Goal: Navigation & Orientation: Find specific page/section

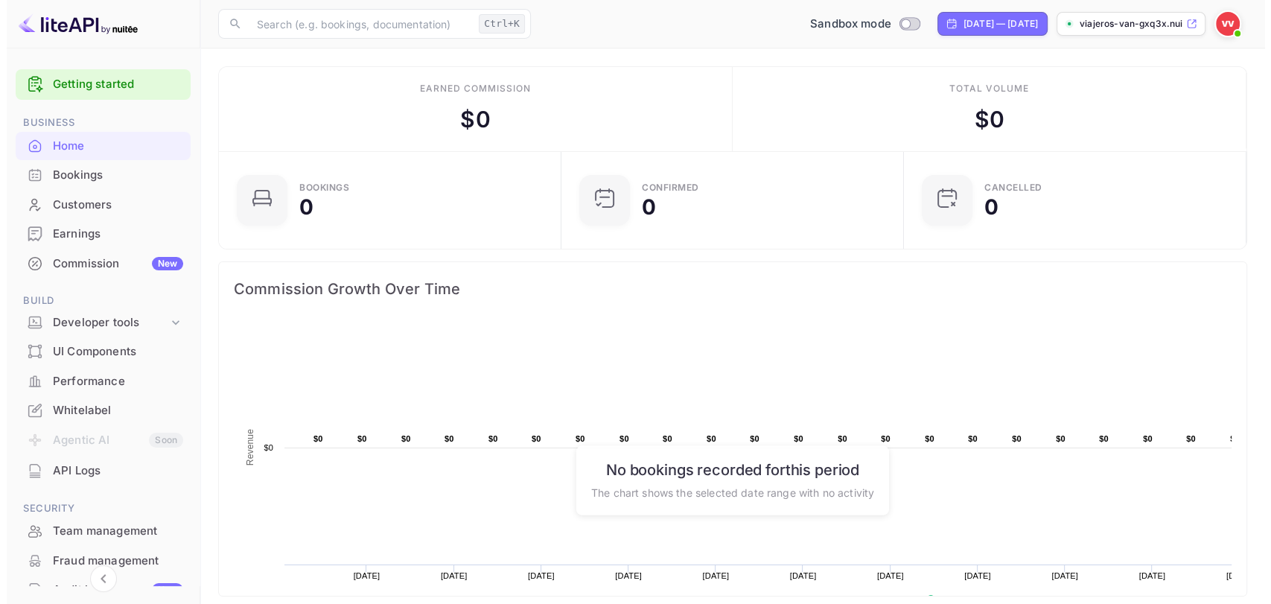
scroll to position [229, 321]
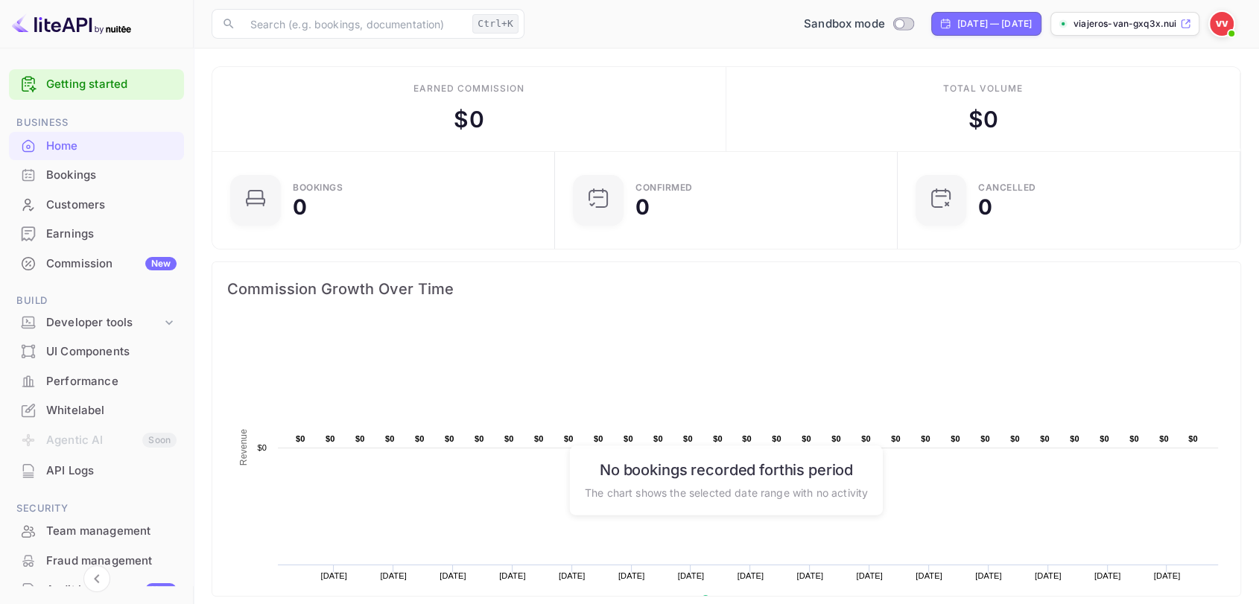
click at [97, 181] on div "Bookings" at bounding box center [111, 175] width 130 height 17
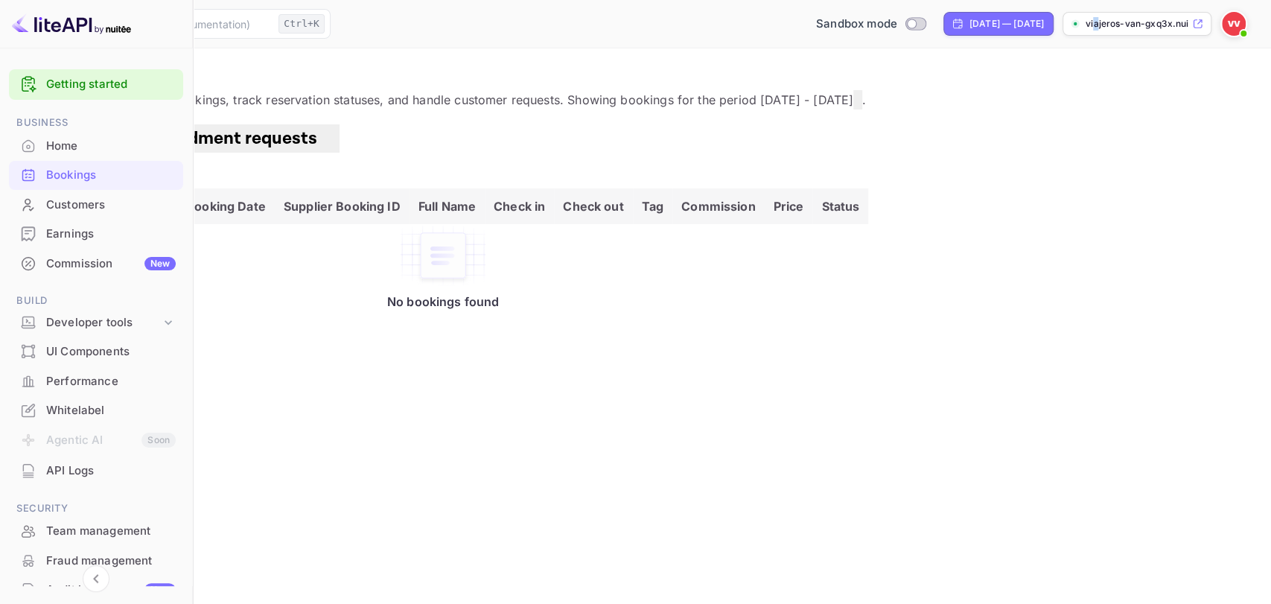
click at [1096, 27] on p "viajeros-van-gxq3x.nui..." at bounding box center [1138, 23] width 104 height 13
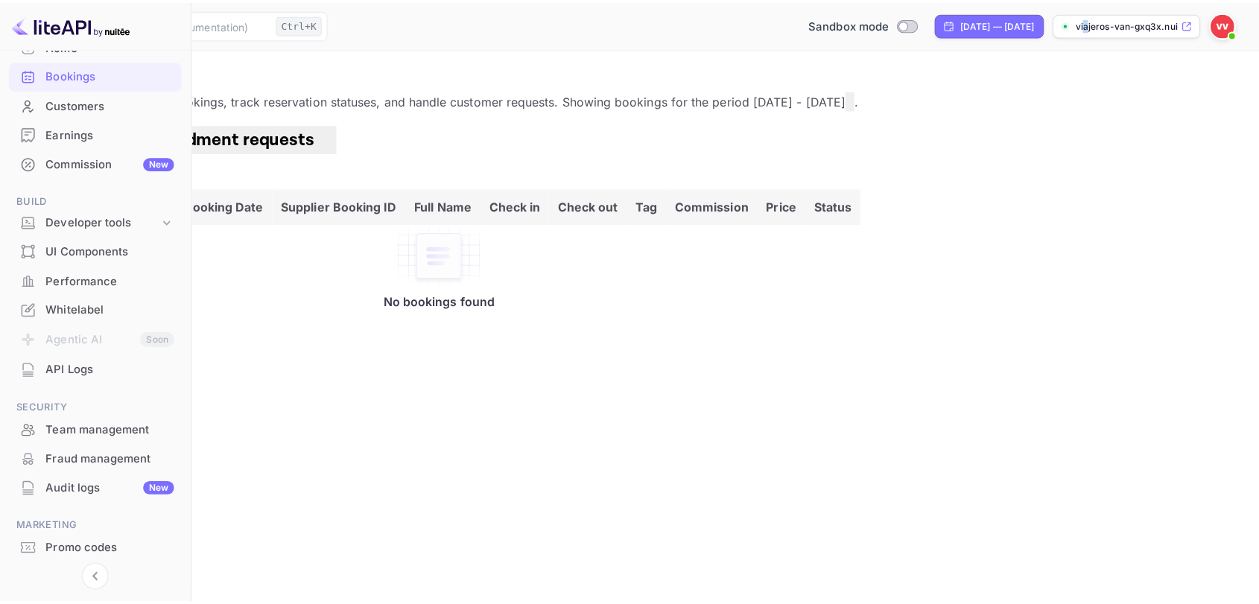
scroll to position [143, 0]
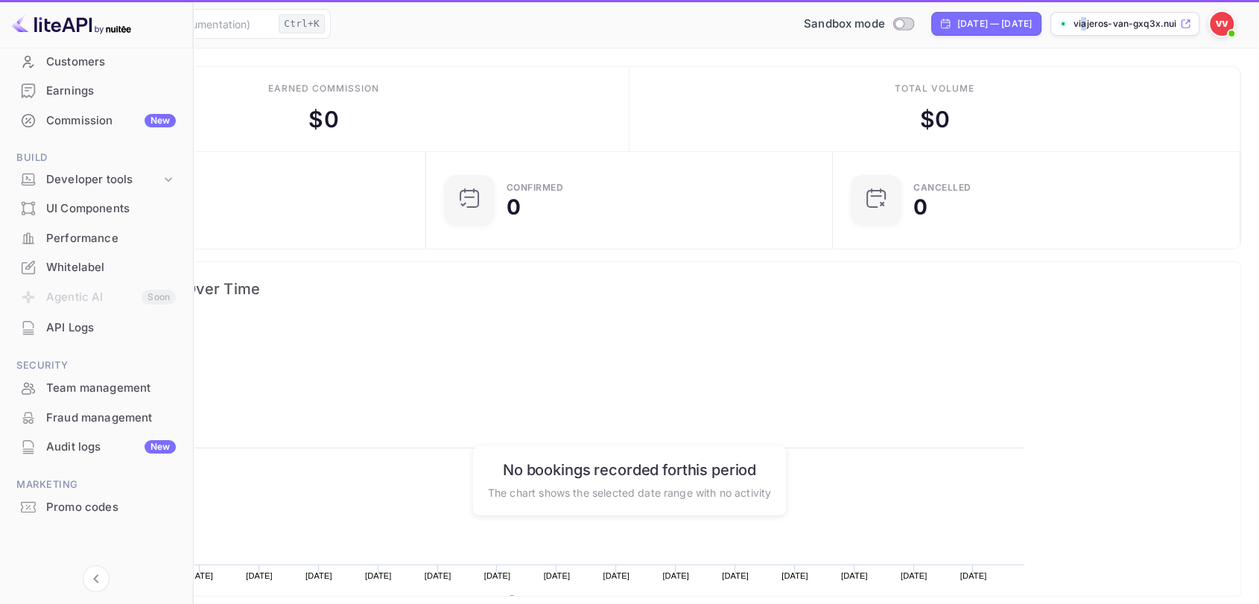
scroll to position [229, 321]
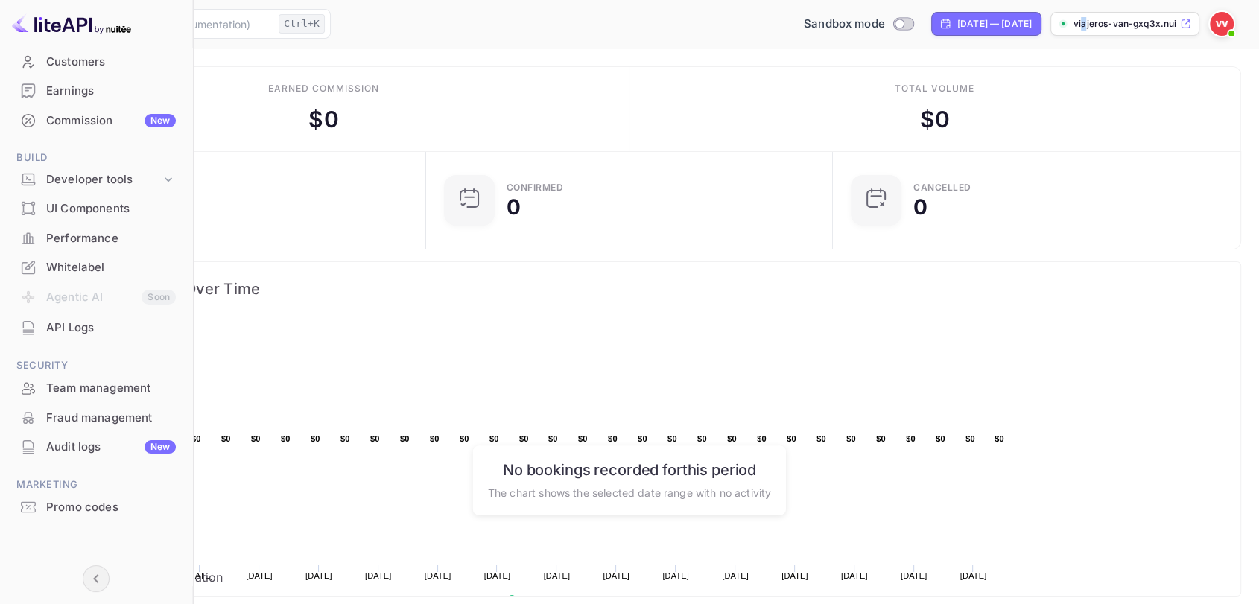
click at [95, 543] on icon "Collapse navigation" at bounding box center [96, 579] width 18 height 18
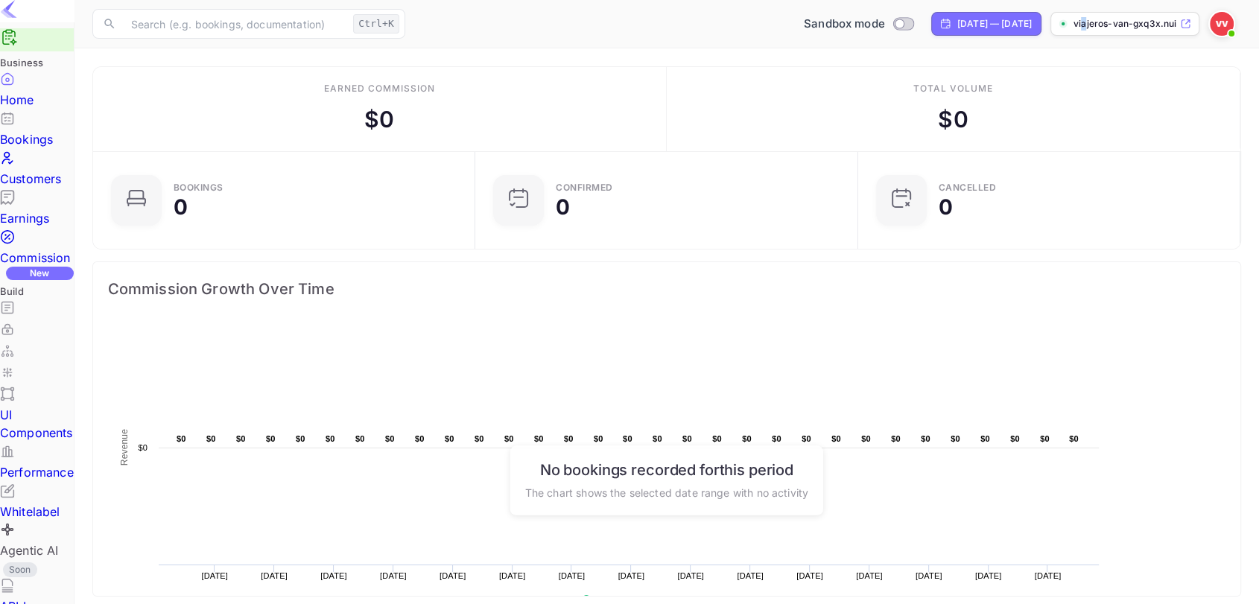
scroll to position [13, 13]
click at [18, 18] on img at bounding box center [9, 9] width 18 height 18
click at [1132, 22] on img at bounding box center [1222, 24] width 24 height 24
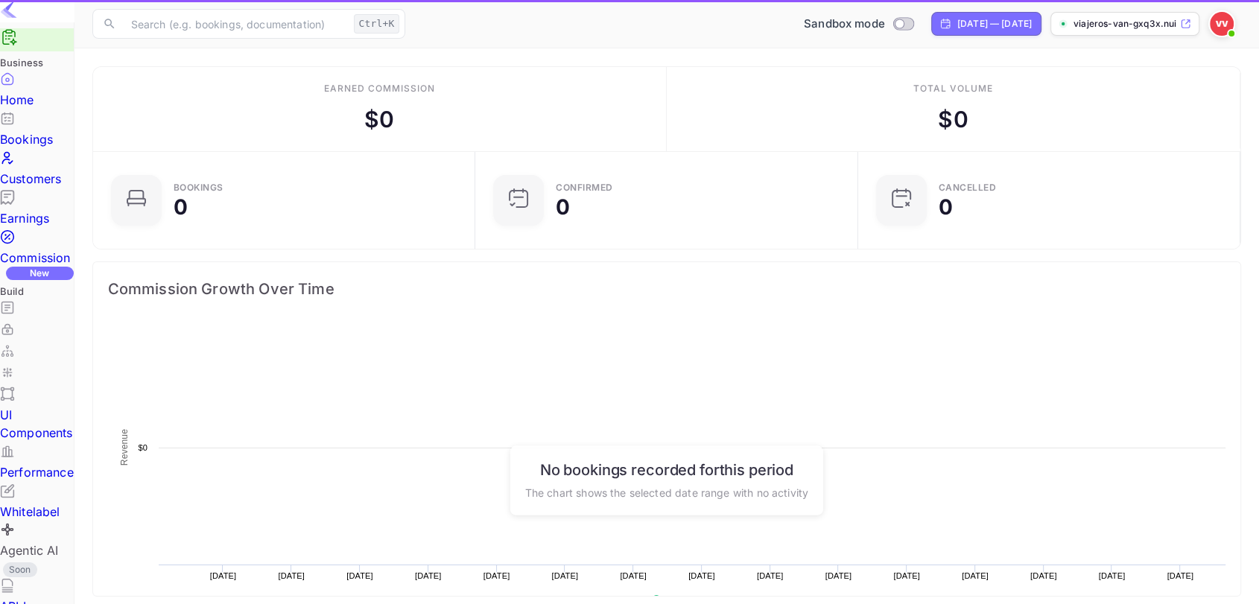
scroll to position [229, 367]
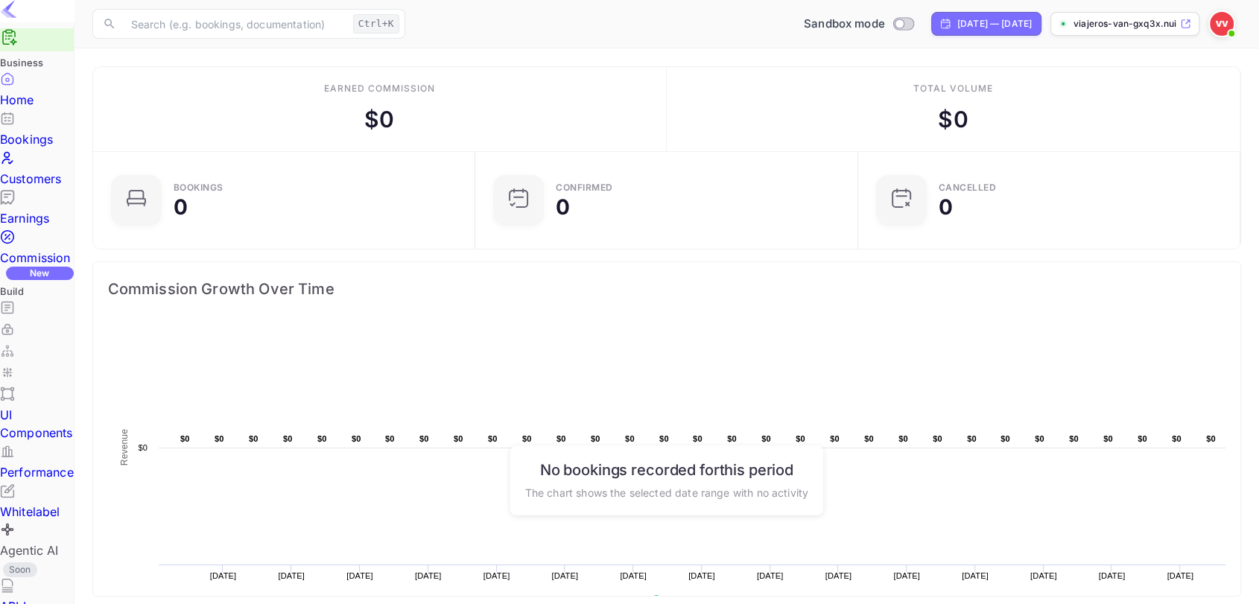
click at [18, 18] on img at bounding box center [9, 9] width 18 height 18
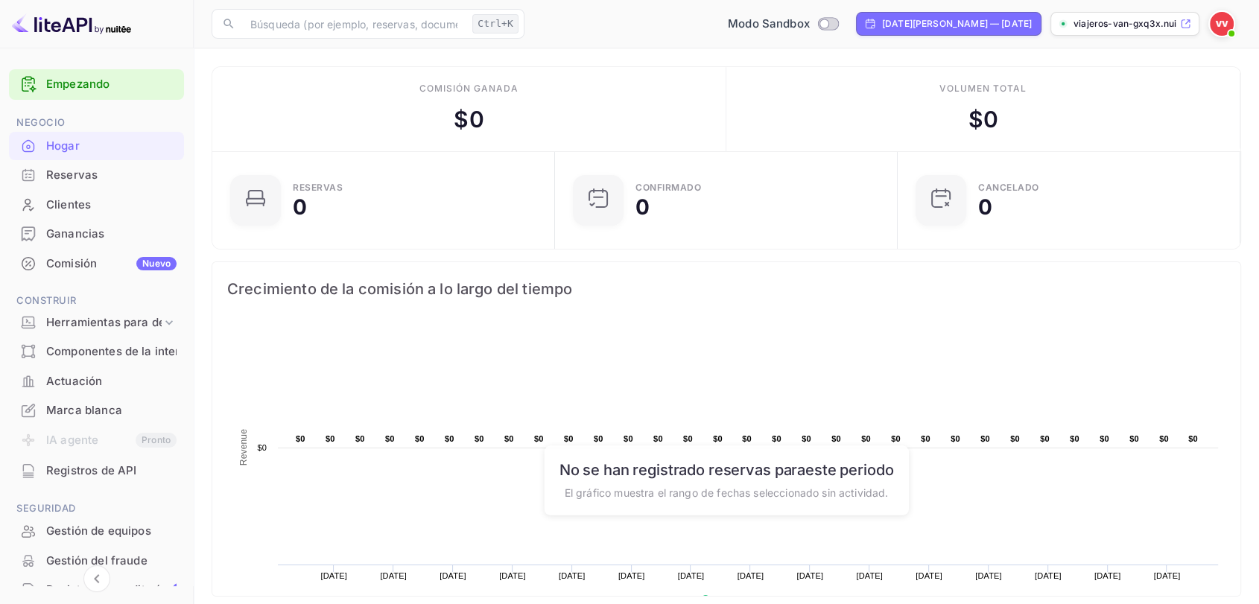
click at [72, 176] on font "Reservas" at bounding box center [71, 175] width 51 height 14
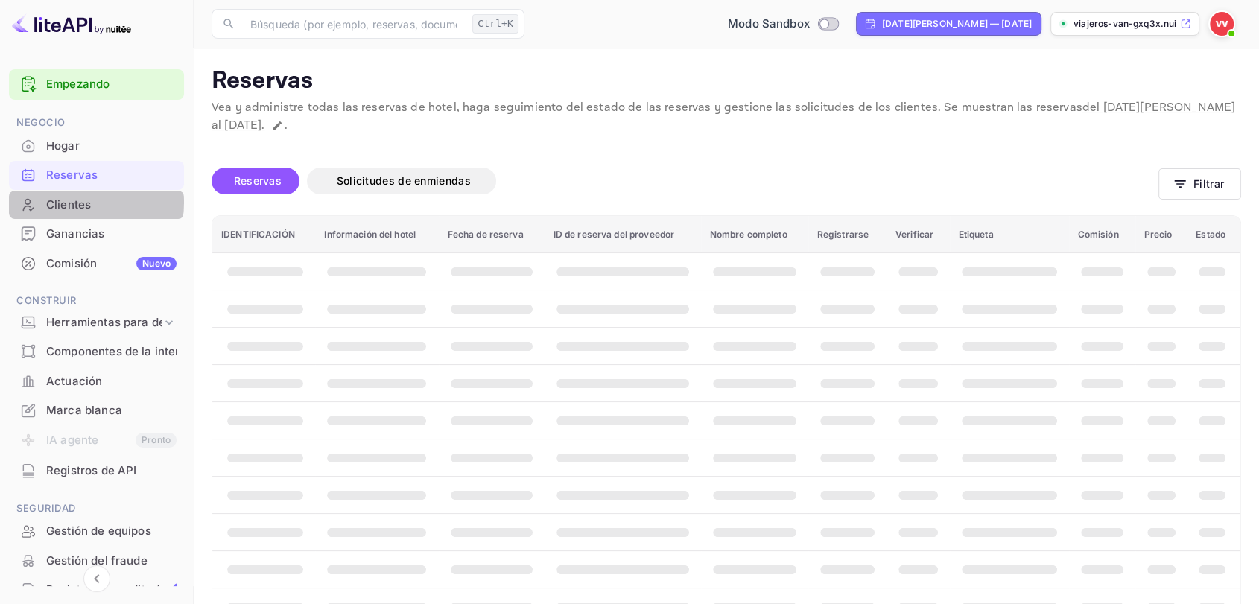
click at [65, 202] on font "Clientes" at bounding box center [68, 204] width 45 height 14
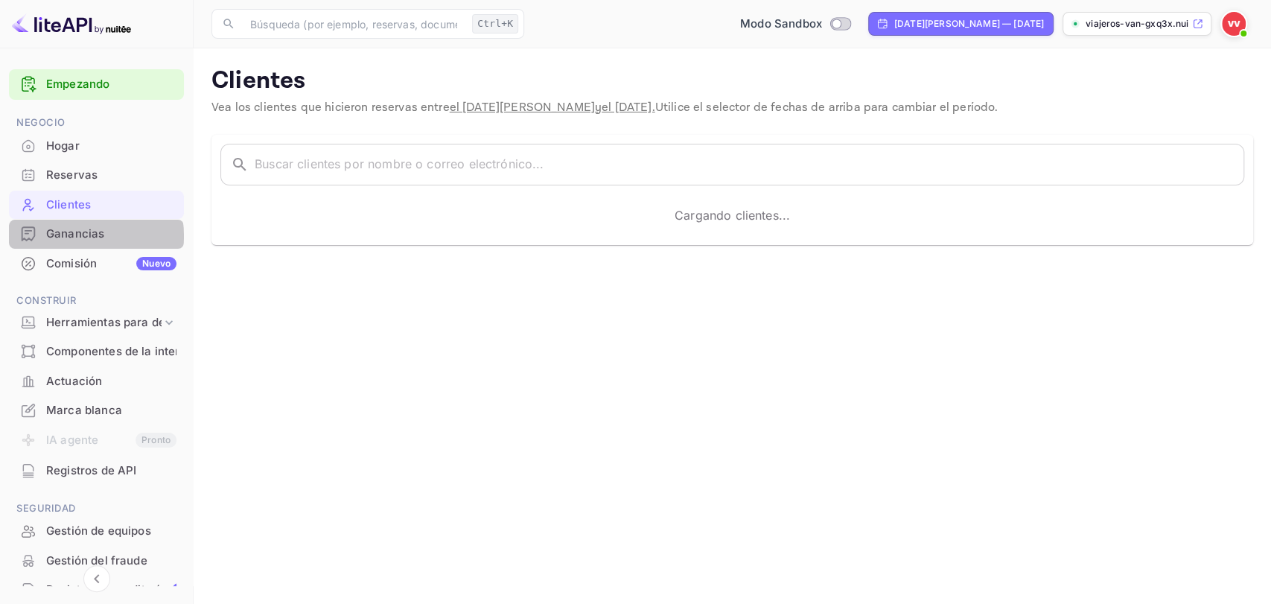
click at [65, 236] on font "Ganancias" at bounding box center [75, 233] width 58 height 14
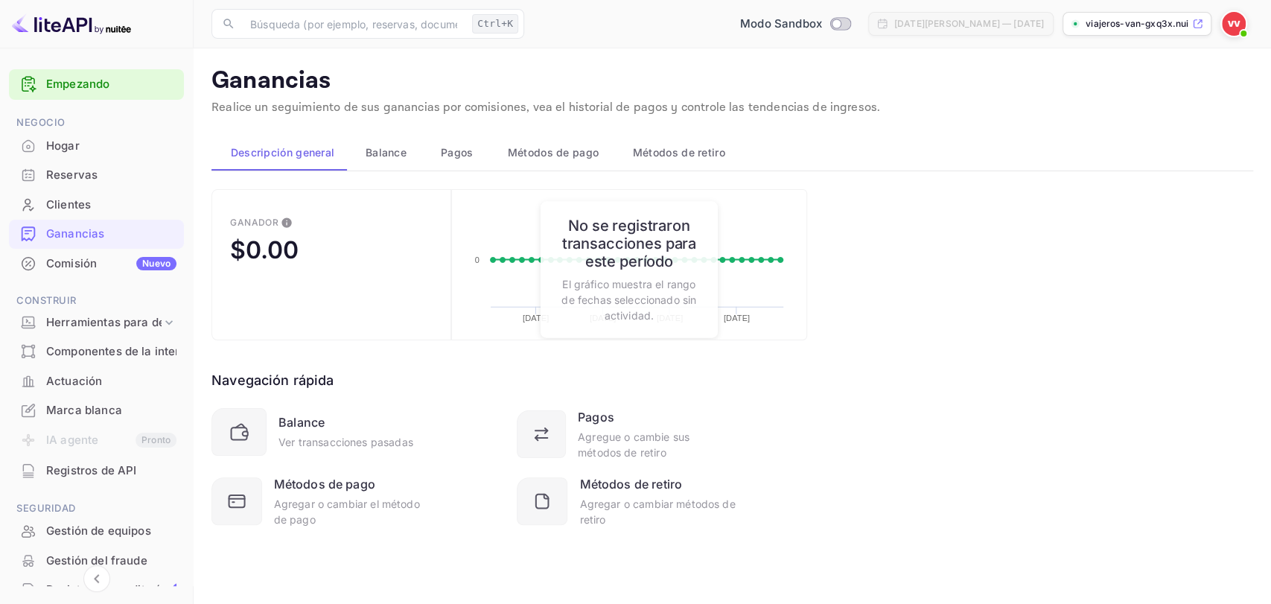
click at [65, 268] on font "Comisión" at bounding box center [71, 263] width 51 height 14
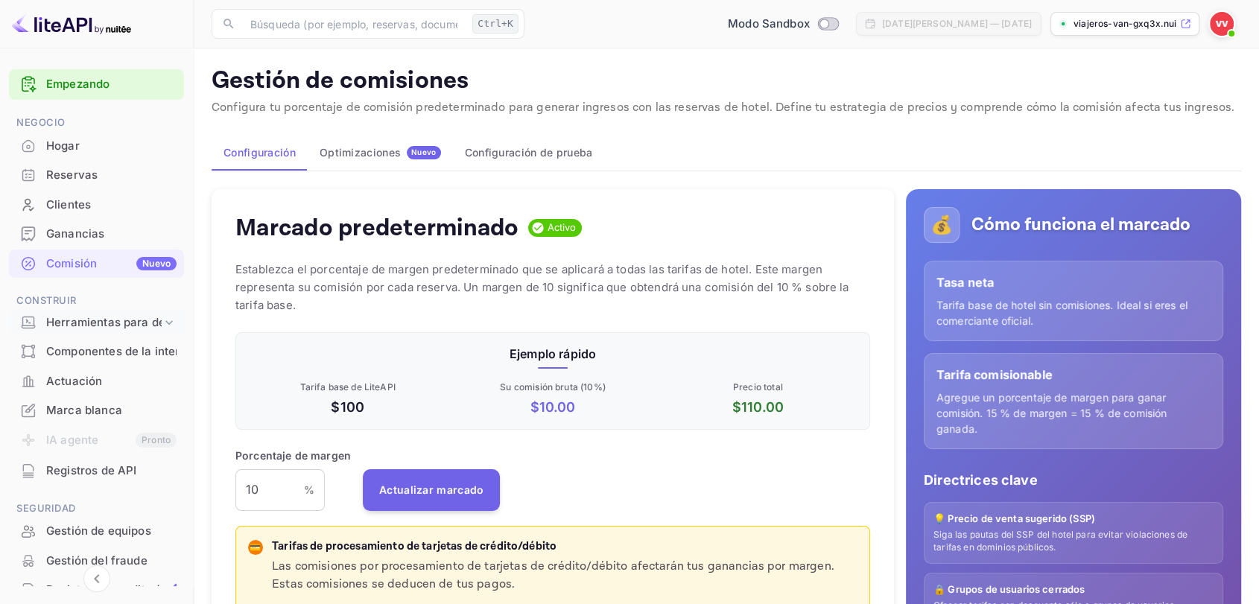
click at [66, 326] on font "Herramientas para desarrolladores" at bounding box center [142, 322] width 192 height 14
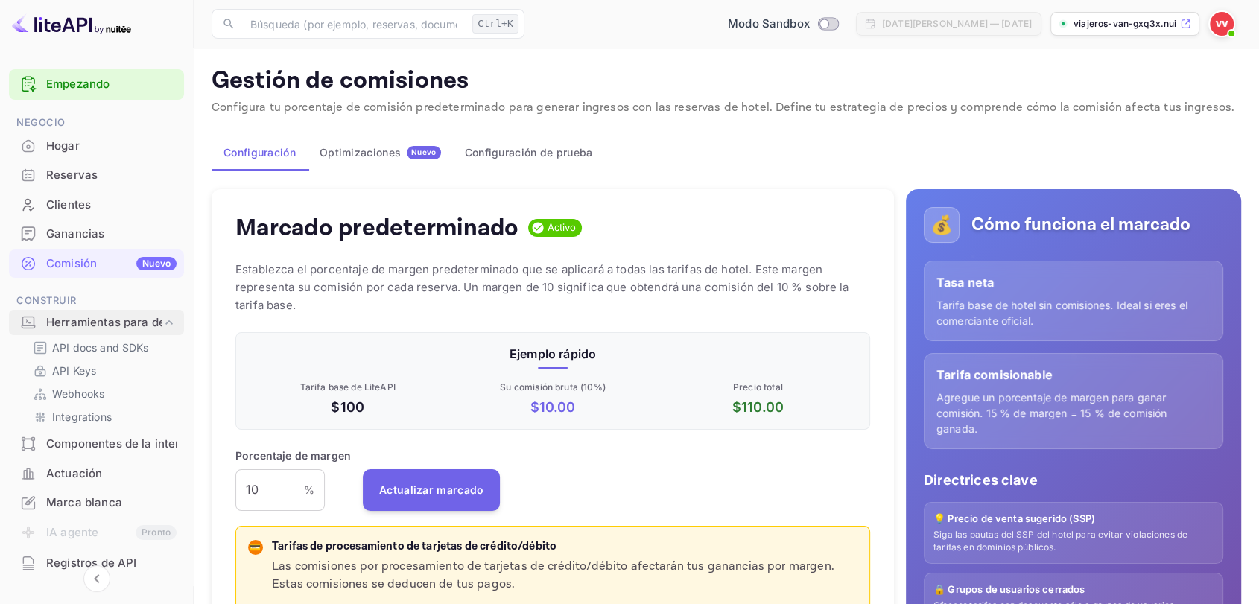
scroll to position [252, 622]
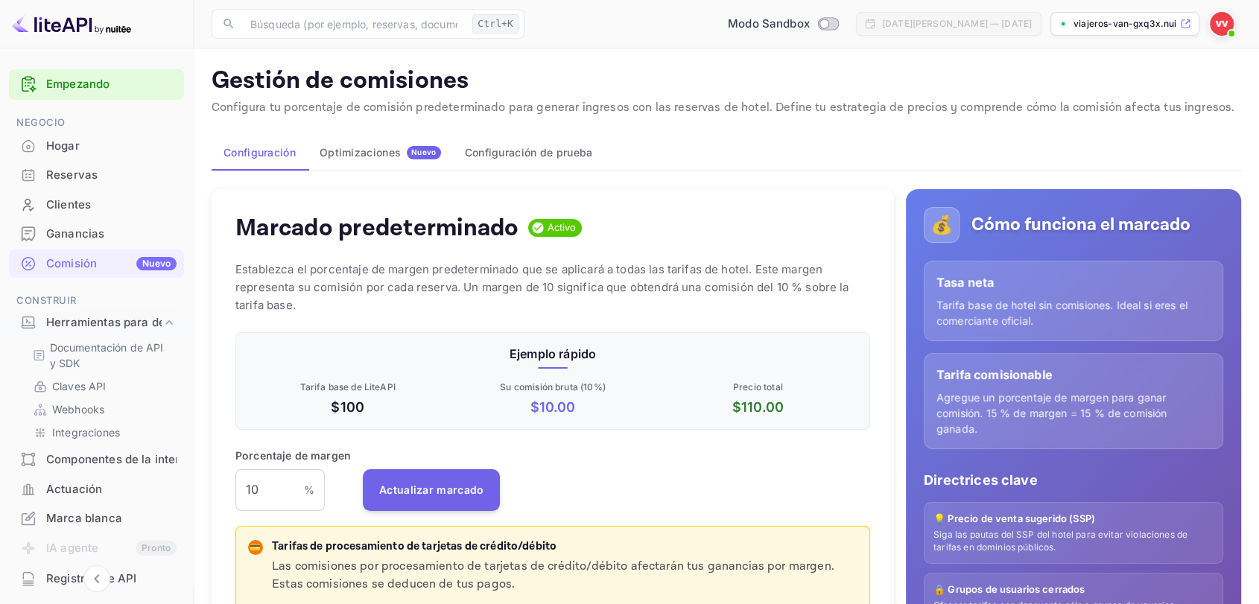
click at [82, 468] on div "Componentes de la interfaz de usuario" at bounding box center [96, 459] width 175 height 29
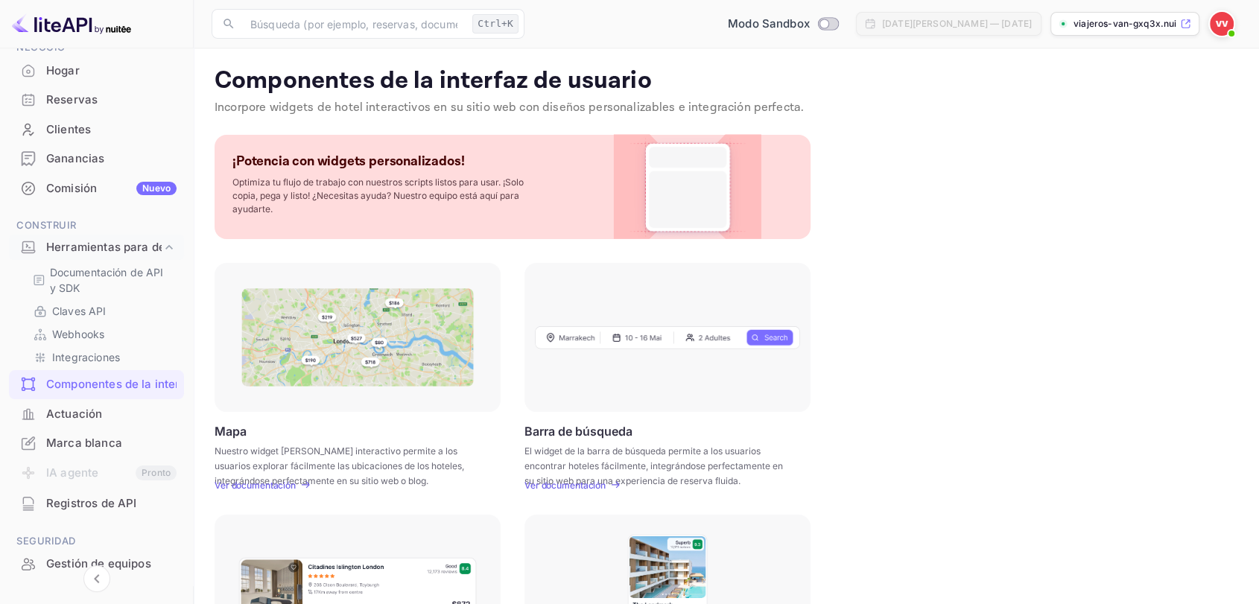
scroll to position [115, 0]
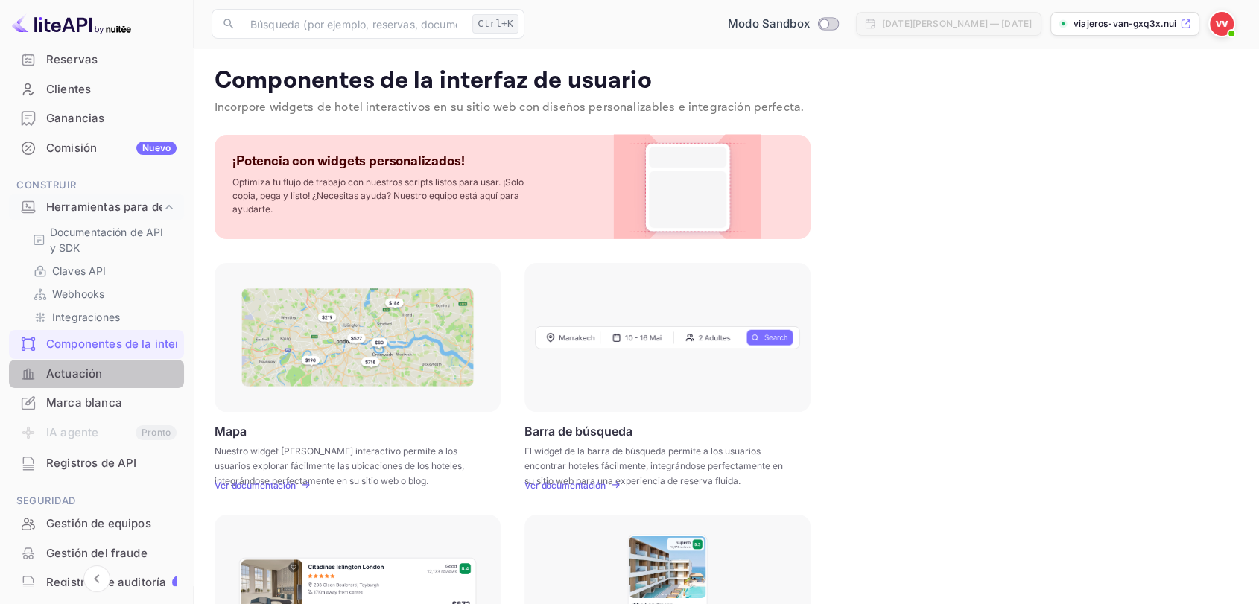
click at [112, 378] on div "Actuación" at bounding box center [111, 374] width 130 height 17
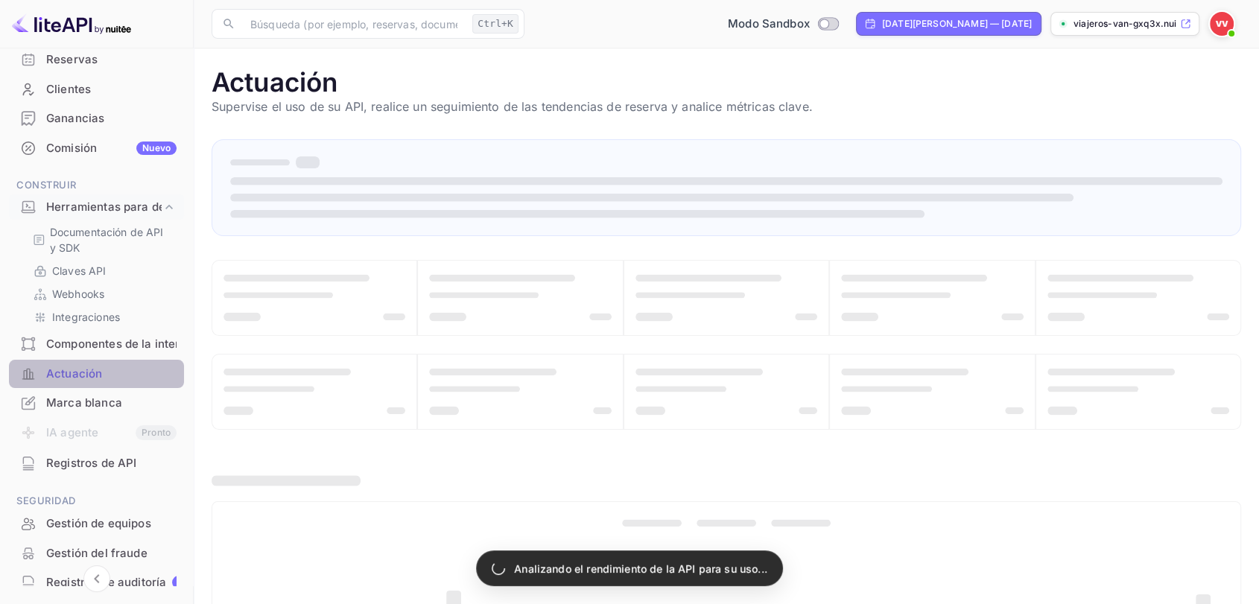
click at [112, 378] on div "Actuación" at bounding box center [111, 374] width 130 height 17
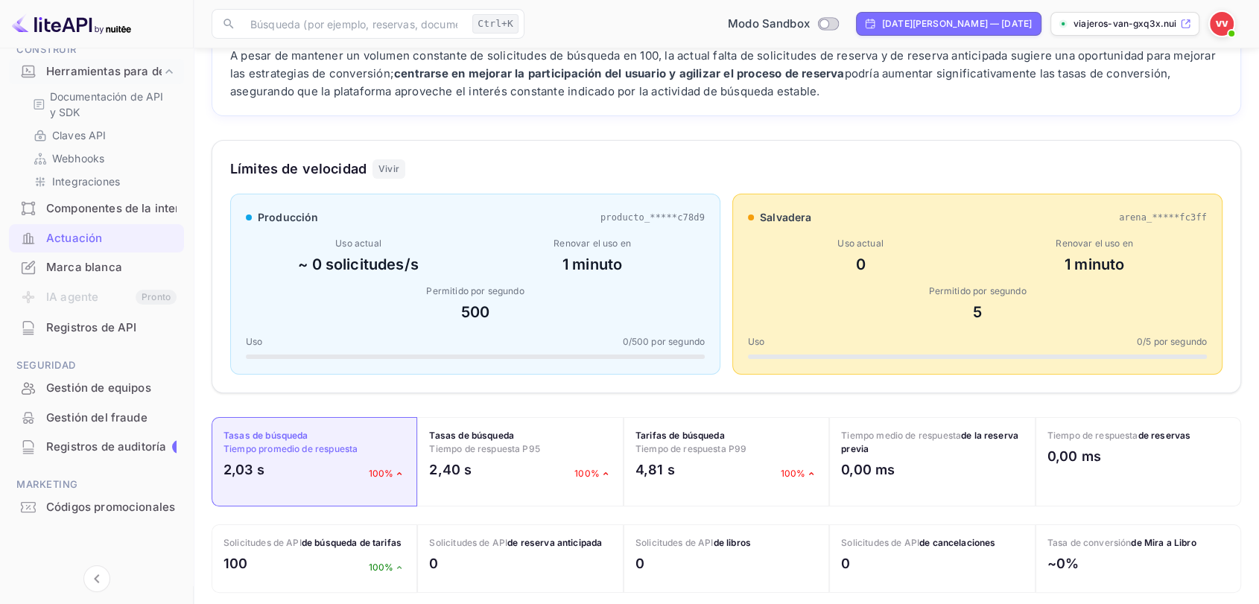
scroll to position [165, 0]
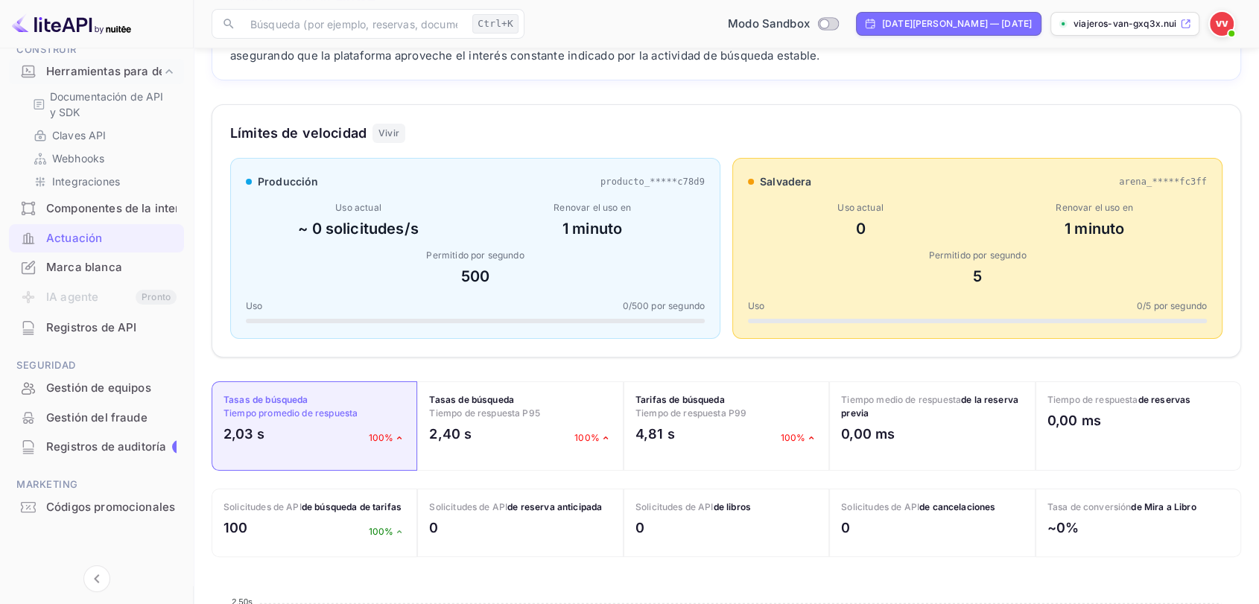
click at [1073, 20] on font "viajeros-van-gxq3x.nui..." at bounding box center [1129, 23] width 112 height 11
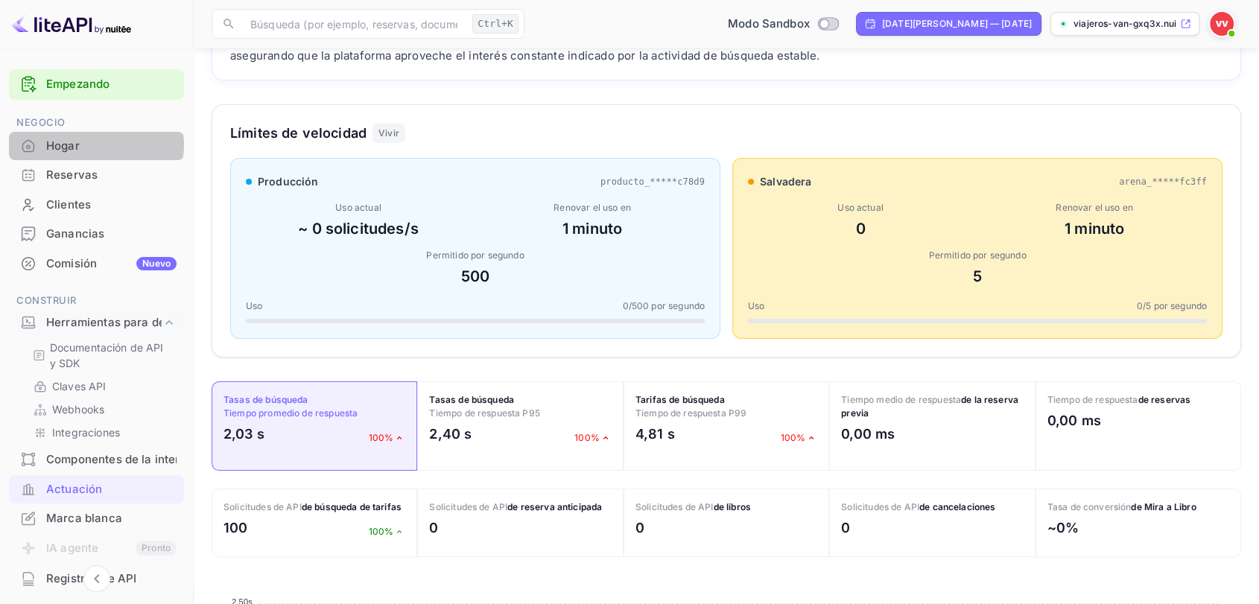
click at [91, 144] on div "Hogar" at bounding box center [111, 146] width 130 height 17
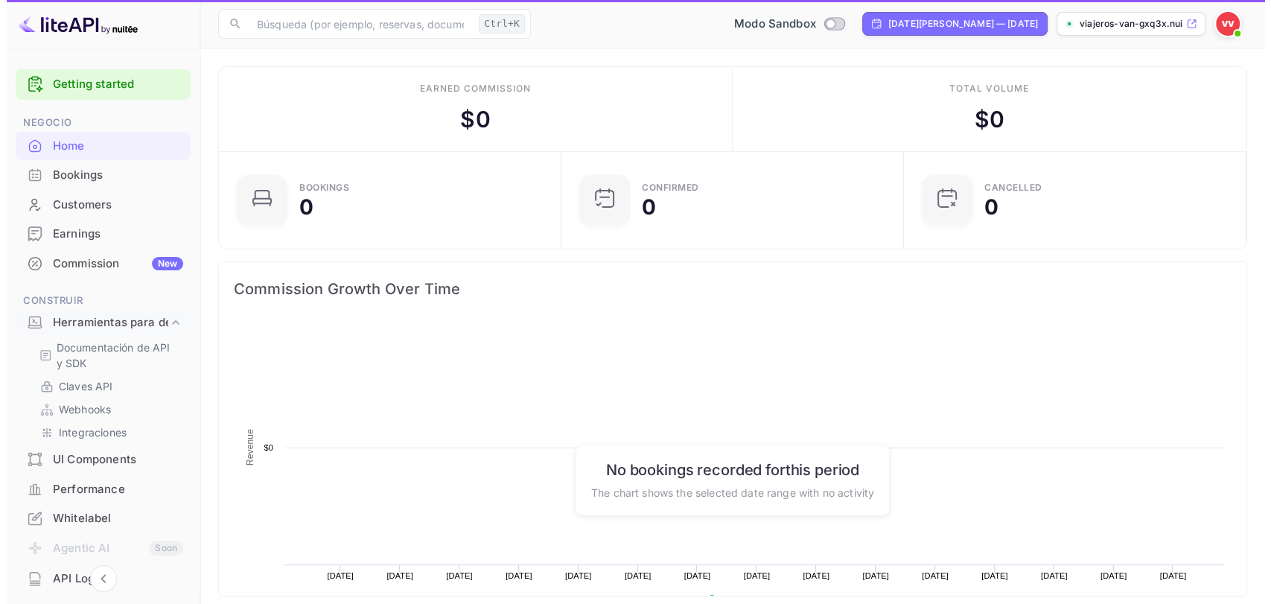
scroll to position [229, 321]
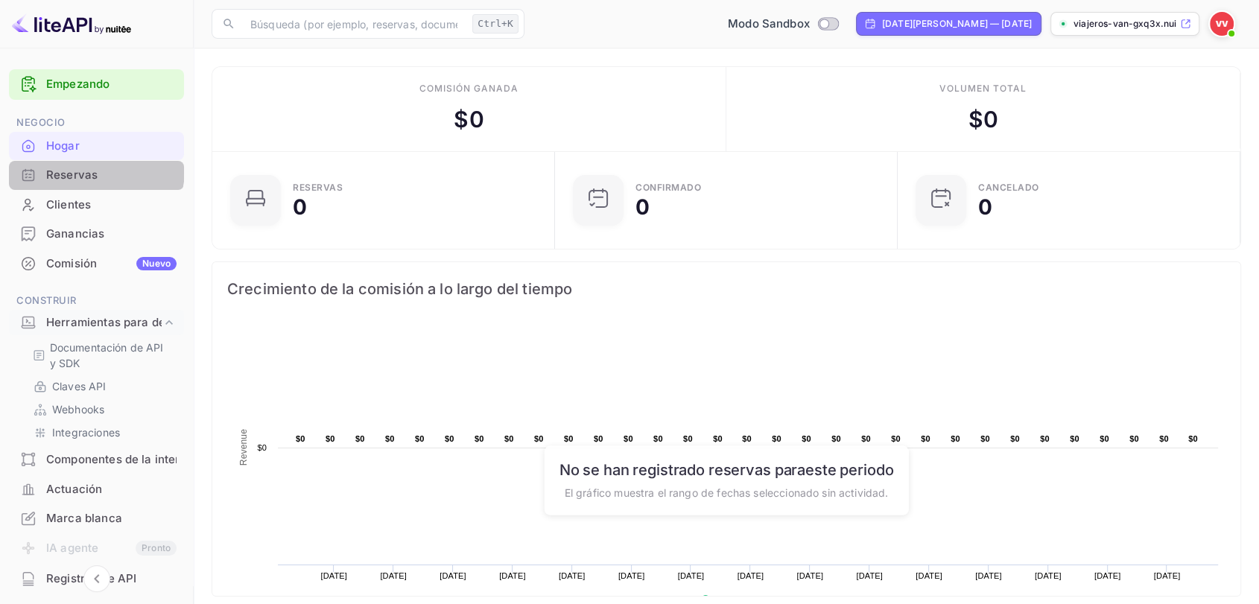
click at [81, 169] on font "Reservas" at bounding box center [71, 175] width 51 height 14
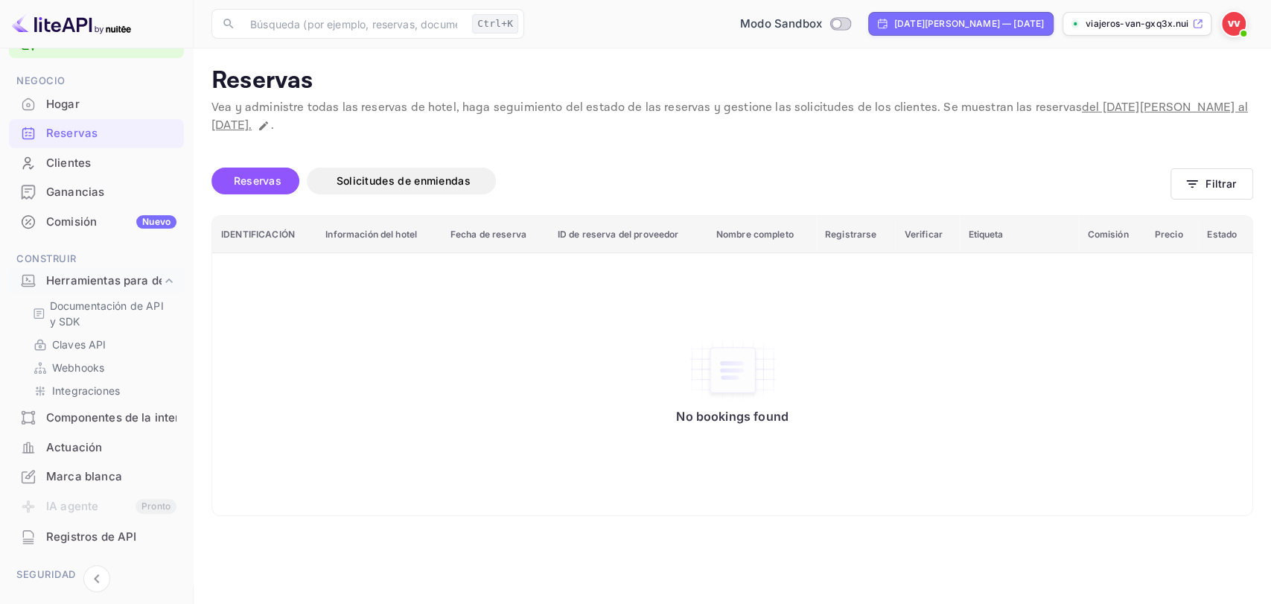
scroll to position [31, 0]
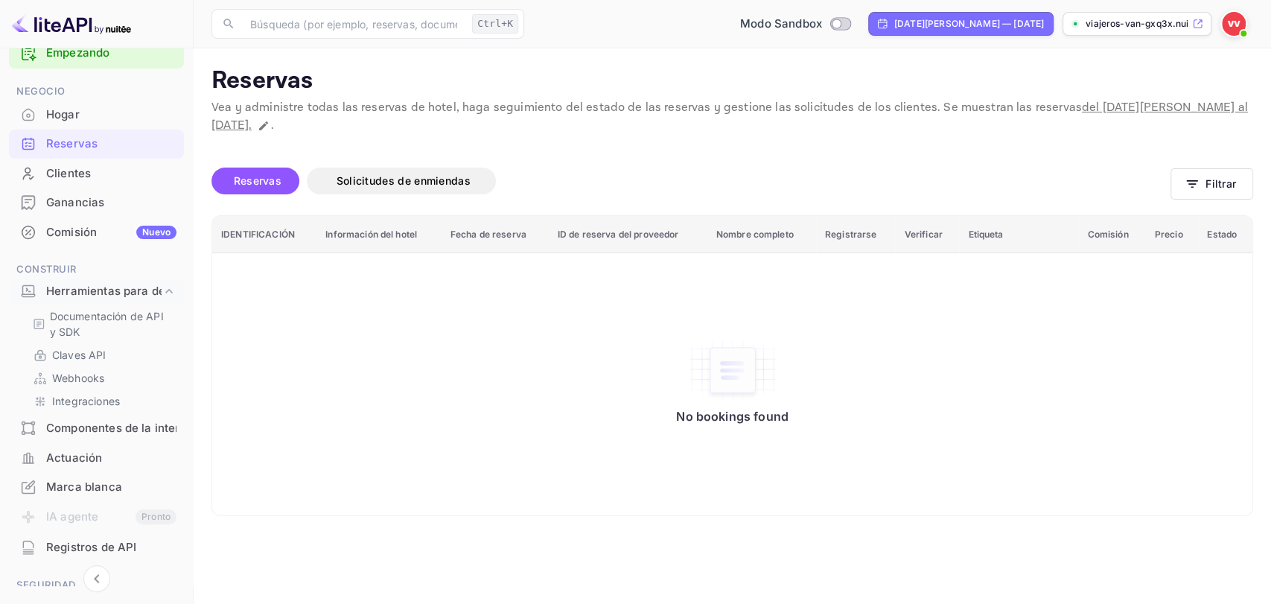
click at [47, 90] on font "Negocio" at bounding box center [40, 91] width 49 height 12
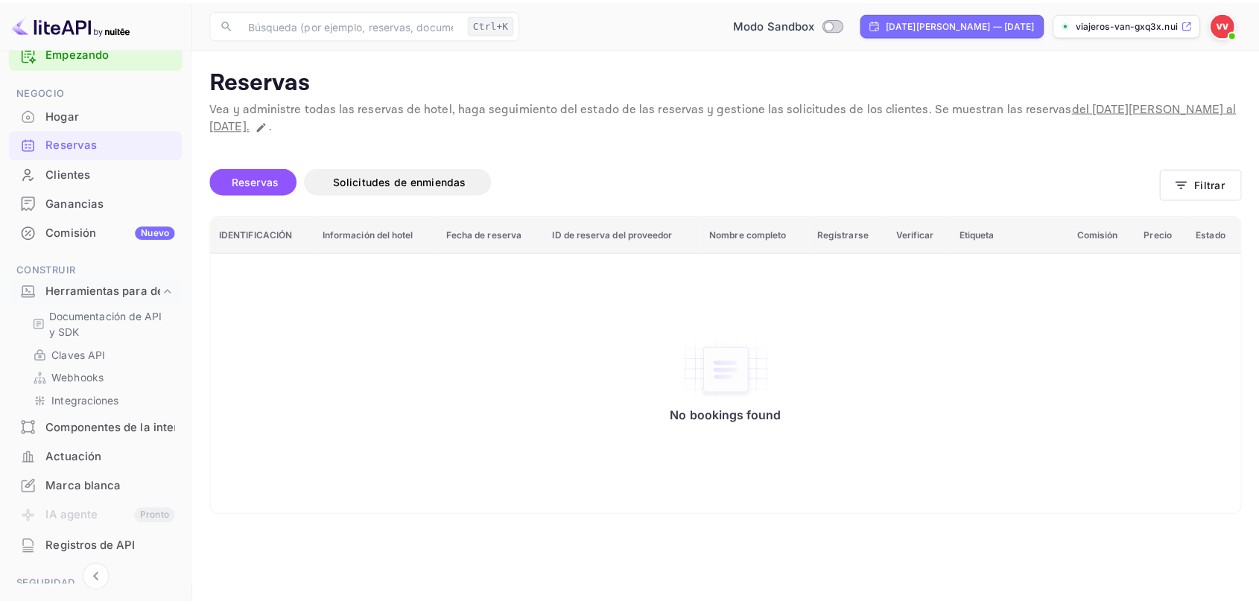
scroll to position [0, 0]
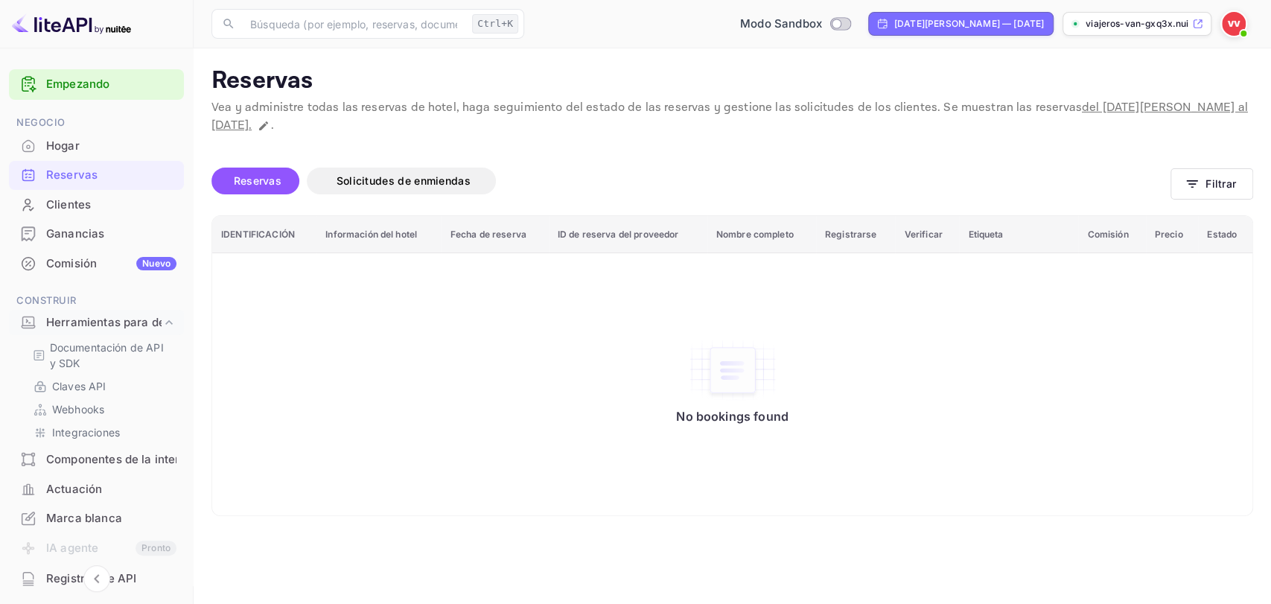
click at [54, 150] on font "Hogar" at bounding box center [63, 146] width 34 height 14
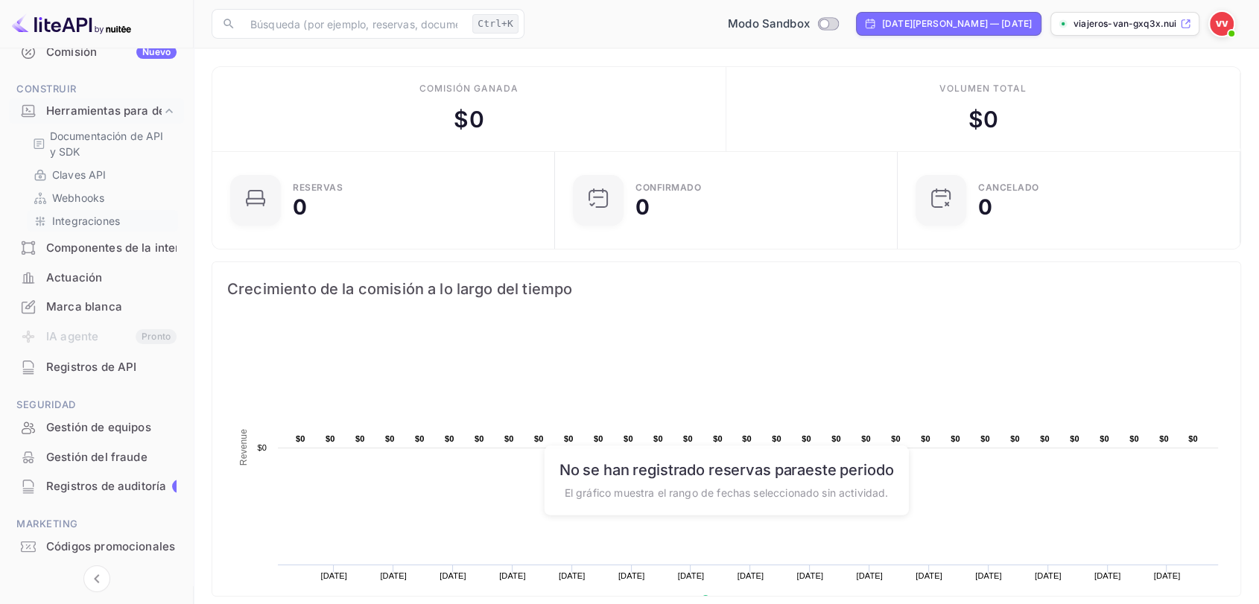
scroll to position [204, 0]
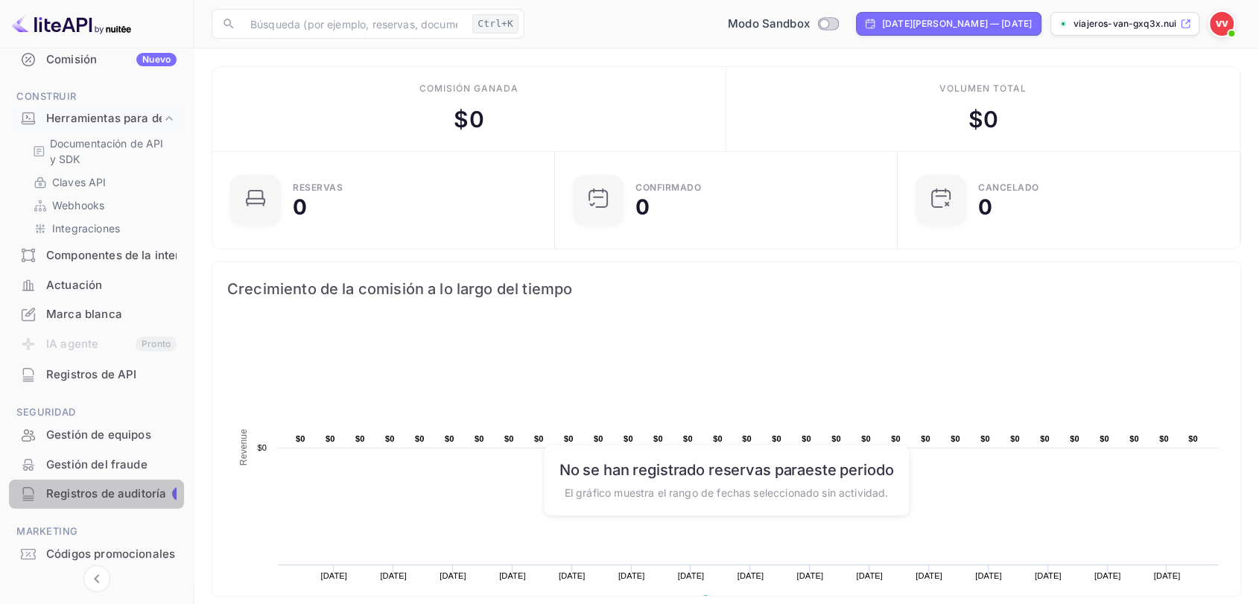
click at [130, 497] on font "Registros de auditoría" at bounding box center [106, 493] width 120 height 14
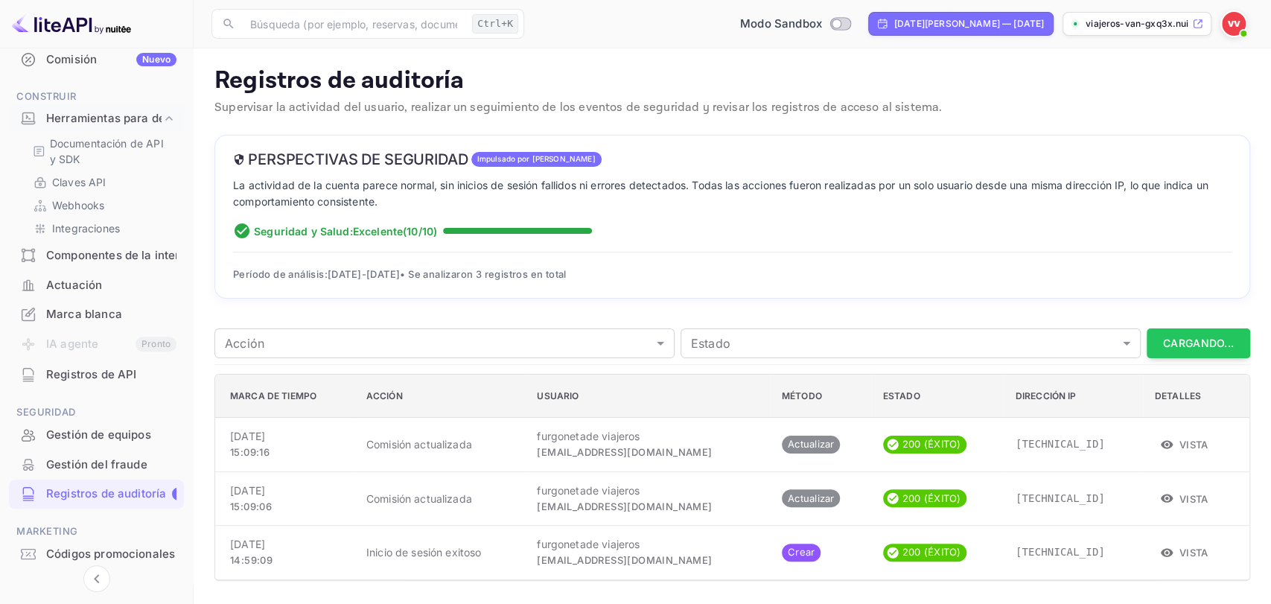
click at [89, 462] on font "Gestión del fraude" at bounding box center [96, 464] width 101 height 14
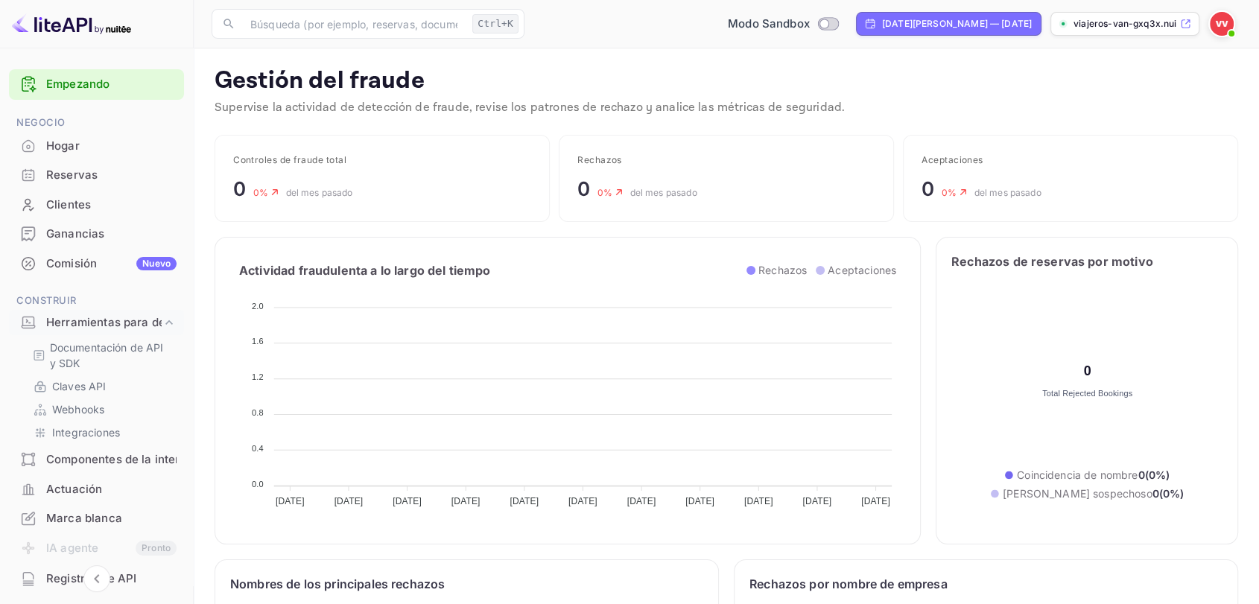
click at [93, 135] on div "Hogar" at bounding box center [96, 146] width 175 height 29
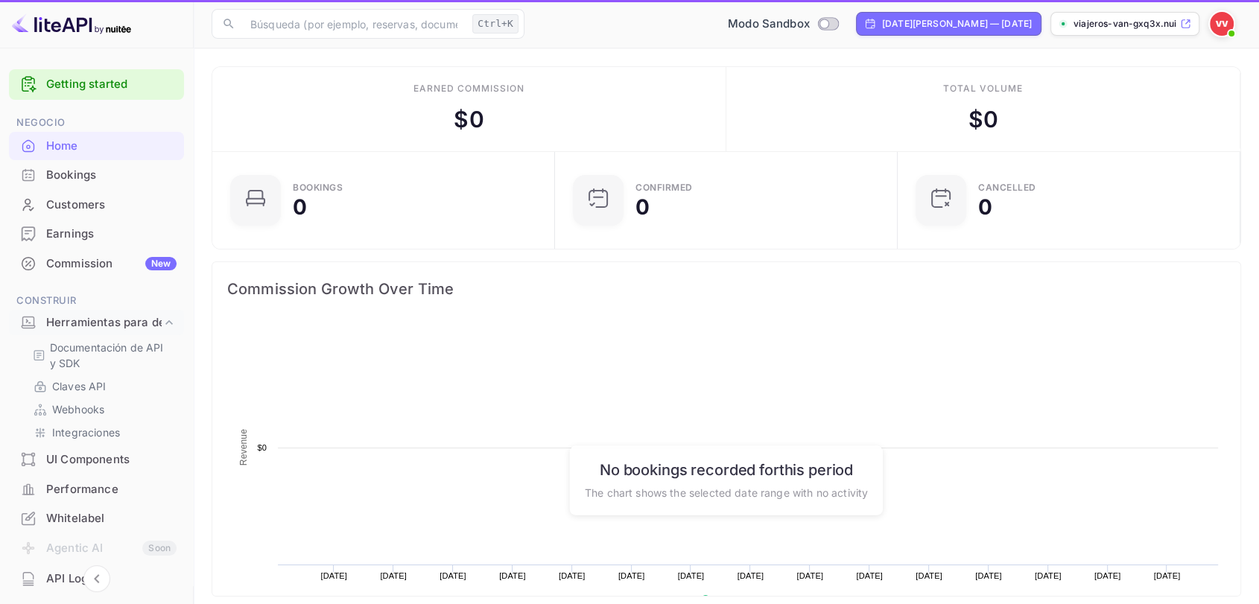
scroll to position [229, 321]
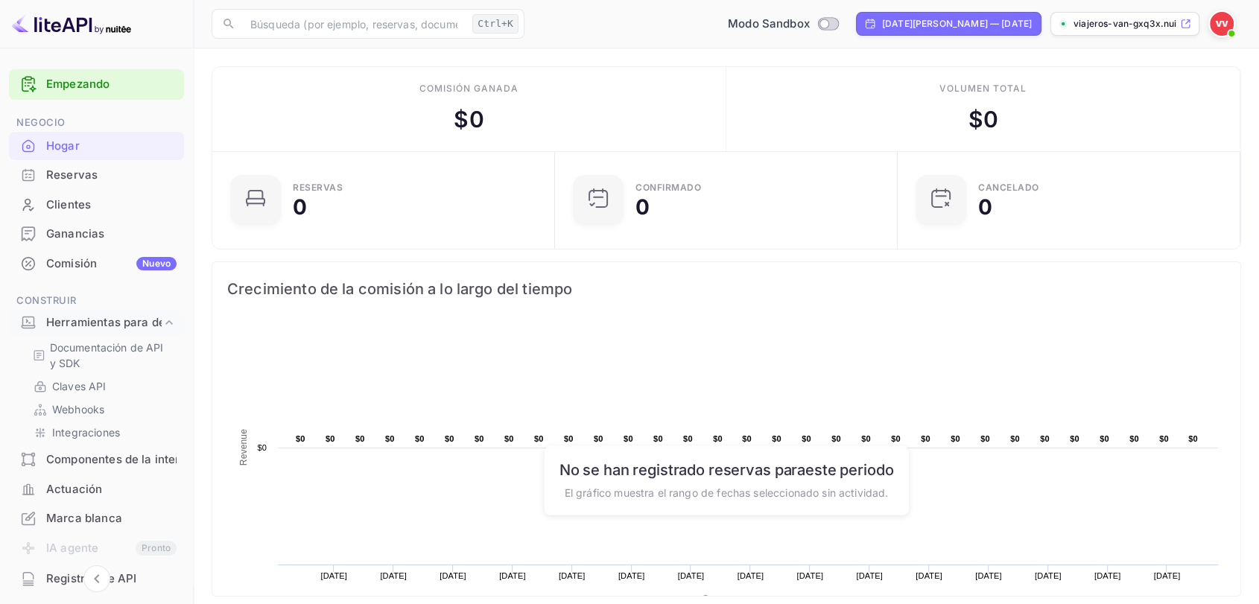
click at [1216, 28] on img at bounding box center [1222, 24] width 24 height 24
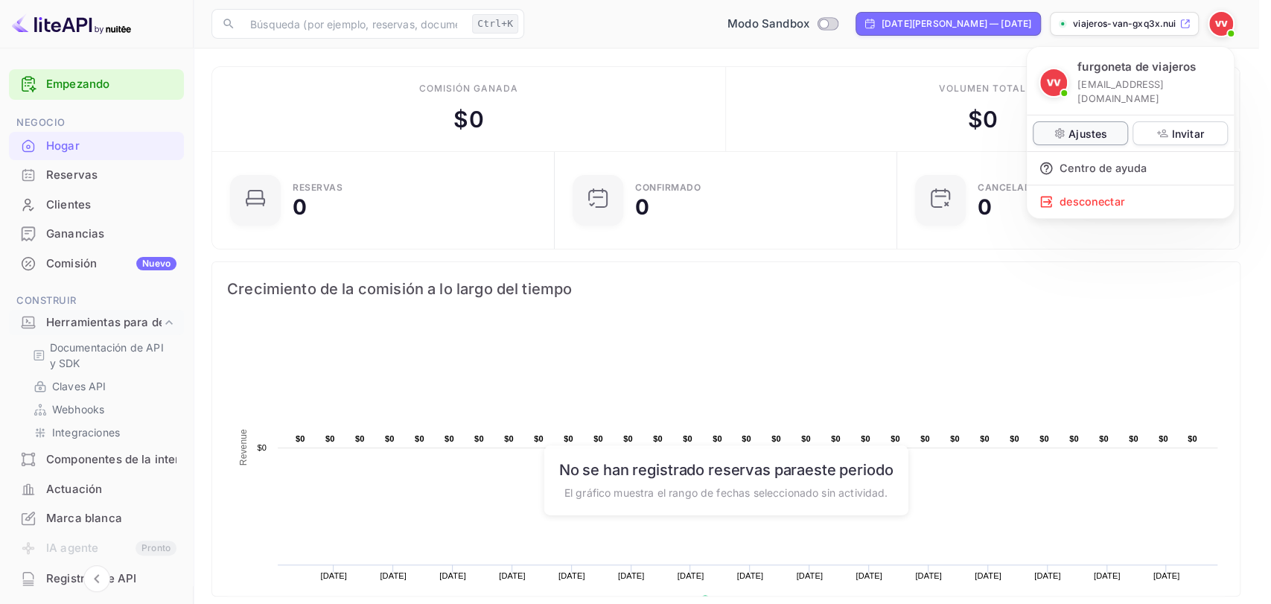
click at [1096, 127] on font "Ajustes" at bounding box center [1088, 133] width 39 height 13
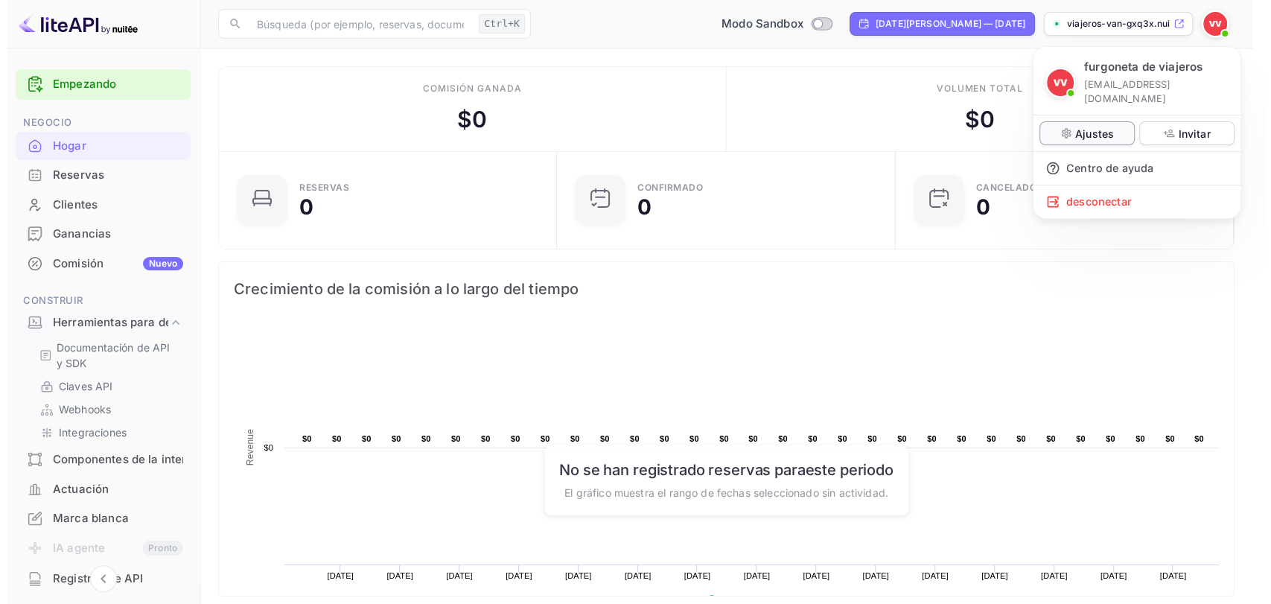
scroll to position [13, 13]
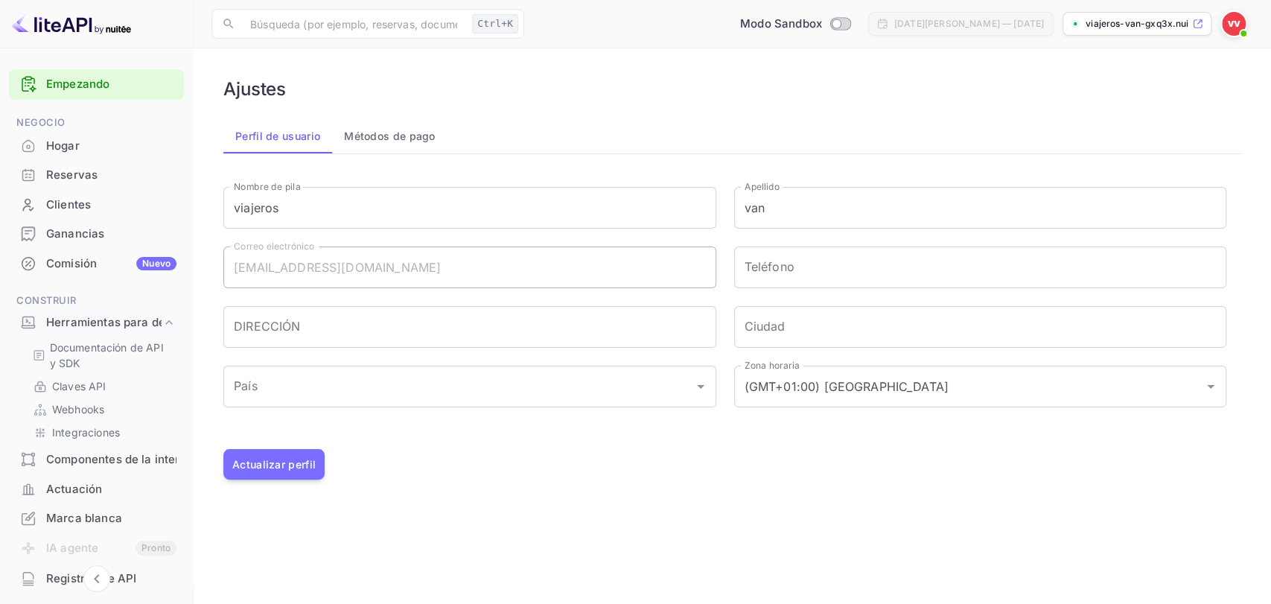
click at [379, 141] on div "furgoneta de viajeros [EMAIL_ADDRESS][DOMAIN_NAME] Ajustes Invitar Centro de ay…" at bounding box center [635, 302] width 1271 height 604
